Goal: Information Seeking & Learning: Learn about a topic

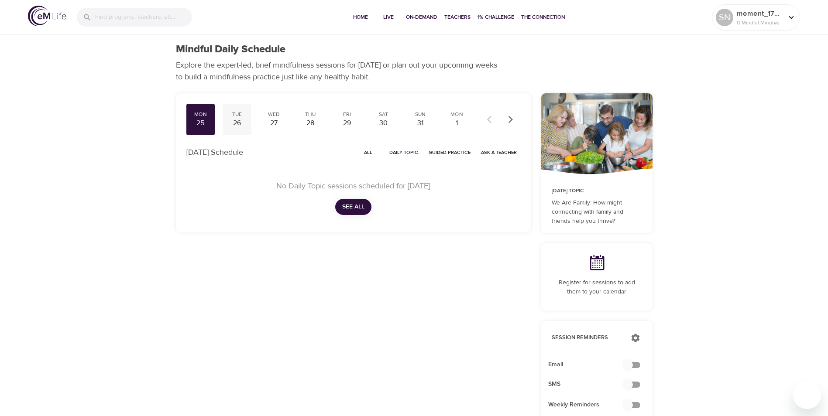
click at [236, 120] on div "26" at bounding box center [237, 123] width 22 height 10
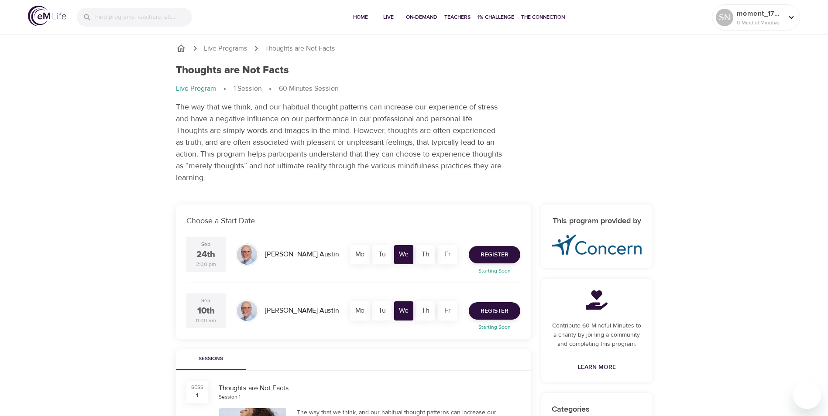
drag, startPoint x: 765, startPoint y: 135, endPoint x: 763, endPoint y: 139, distance: 4.7
click at [765, 135] on div "Live Programs Thoughts are Not Facts Thoughts are Not Facts Live Program 1 Sess…" at bounding box center [414, 371] width 828 height 743
click at [418, 14] on span "On-Demand" at bounding box center [421, 17] width 31 height 9
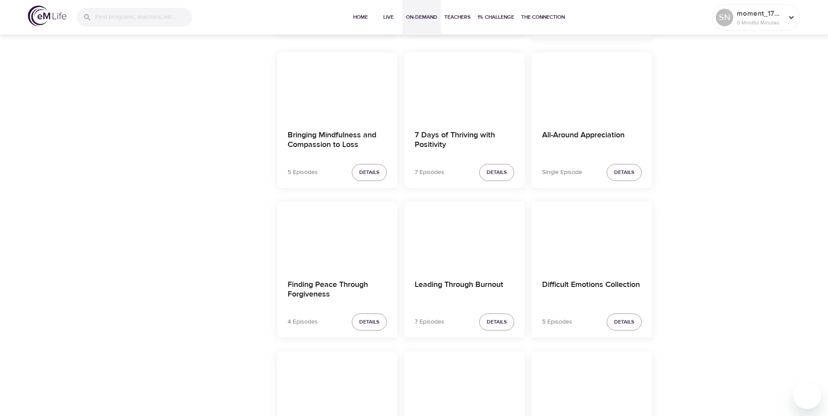
scroll to position [524, 0]
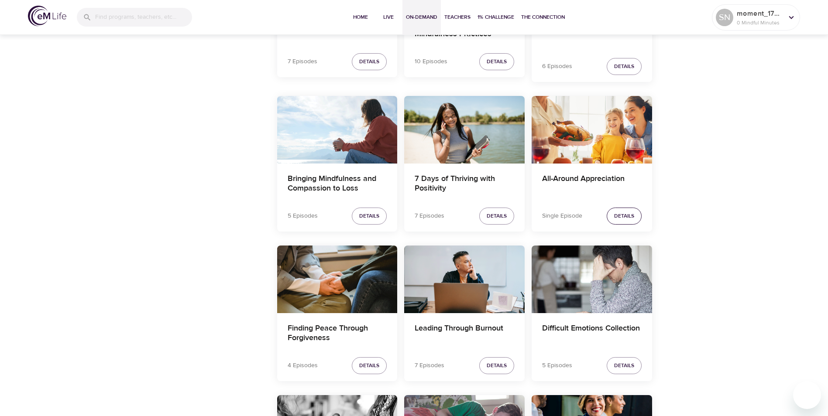
click at [621, 214] on span "Details" at bounding box center [624, 216] width 20 height 9
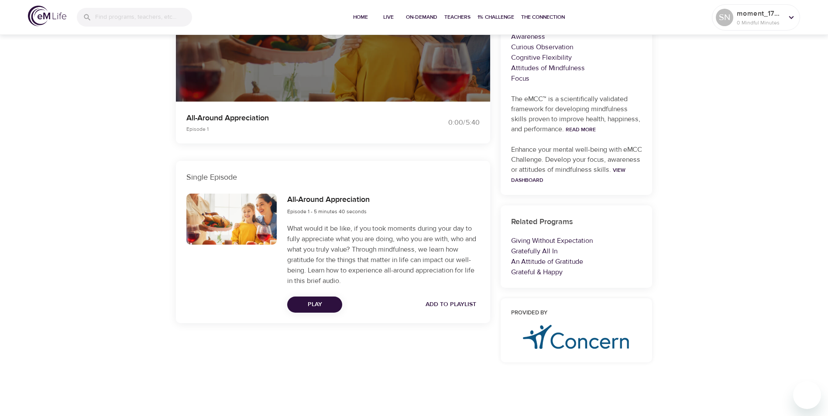
scroll to position [172, 0]
